Goal: Task Accomplishment & Management: Complete application form

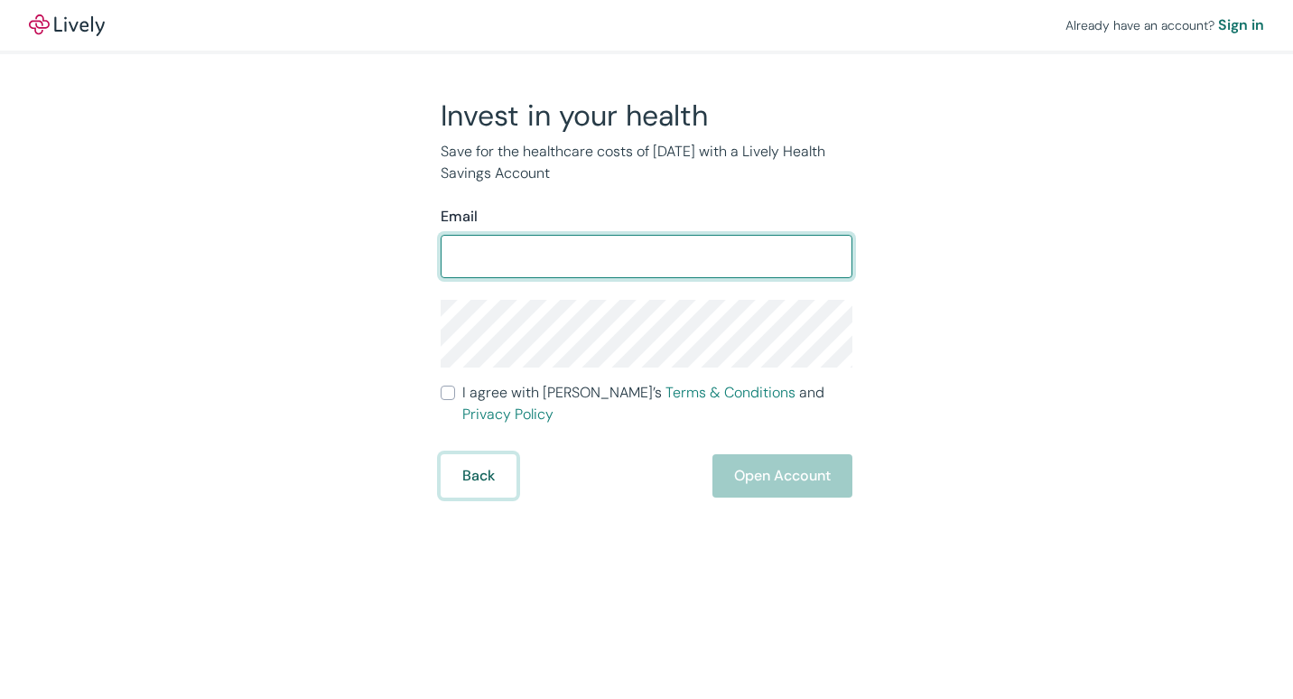
click at [499, 467] on button "Back" at bounding box center [479, 475] width 76 height 43
click at [515, 257] on input "Email" at bounding box center [647, 256] width 412 height 36
click at [492, 255] on input "Email" at bounding box center [647, 256] width 412 height 36
